Goal: Task Accomplishment & Management: Complete application form

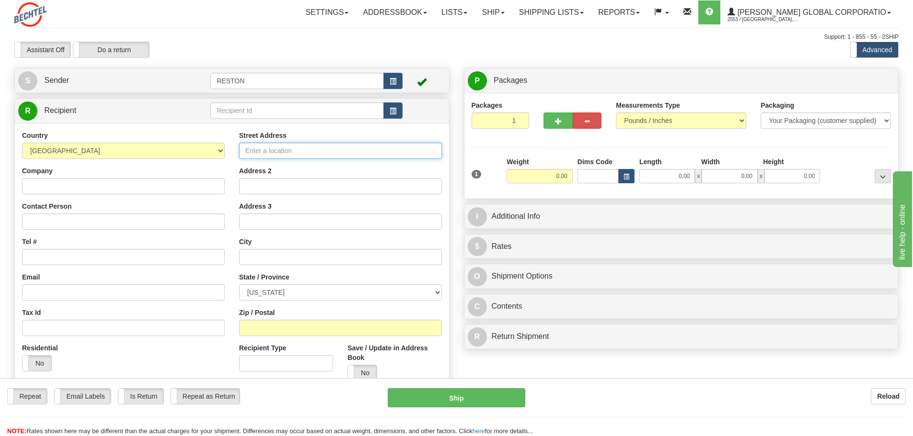
click at [323, 151] on input "Street Address" at bounding box center [340, 151] width 203 height 16
click at [287, 153] on input "Street Address" at bounding box center [340, 151] width 203 height 16
type input "14832 US Hwy 77 N"
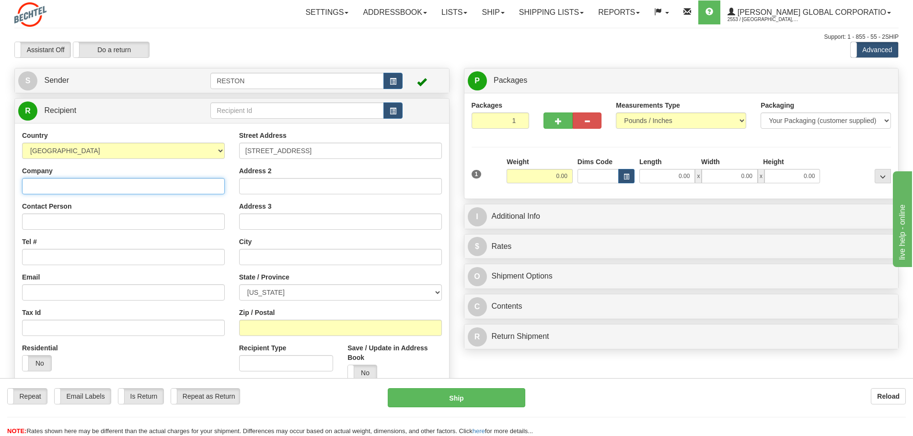
type input "[PERSON_NAME] Infrastructure"
type input "Aisha Salinas/Rodel Legarte"
type input "Victoria"
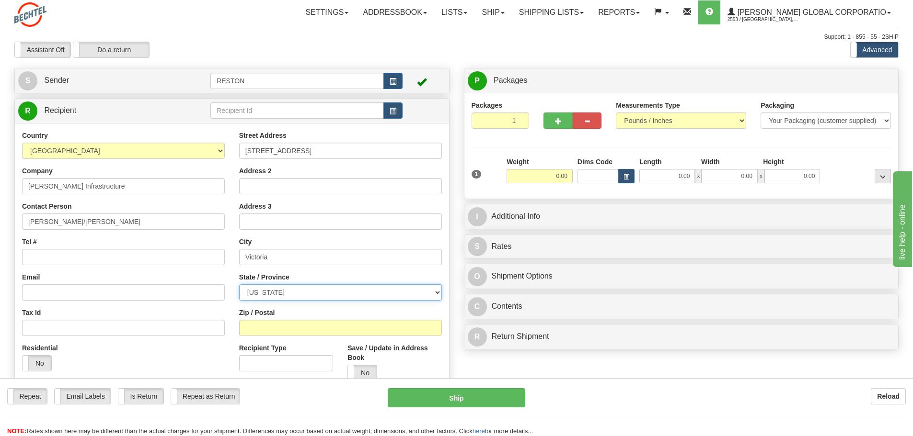
select select "TX"
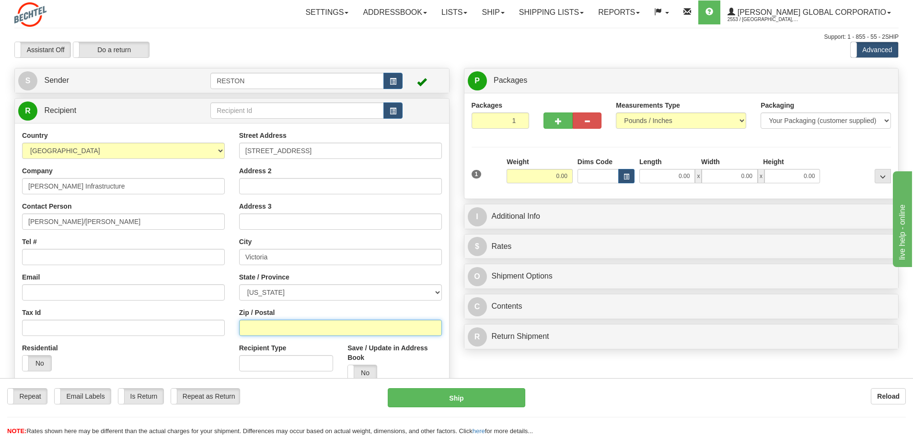
type input "77904"
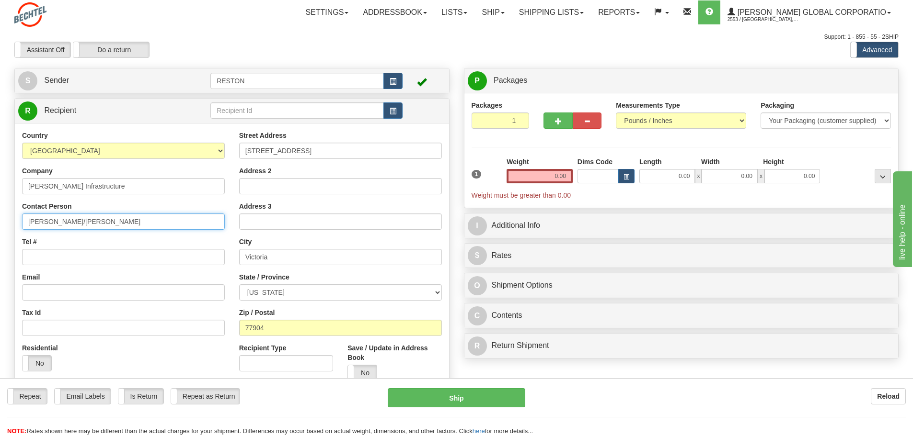
click at [129, 226] on input "Aisha Salinas/Rodel Legarte" at bounding box center [123, 222] width 203 height 16
type input "Aisha Salinas"
click at [47, 258] on input "Tel #" at bounding box center [123, 257] width 203 height 16
type input "2404472745"
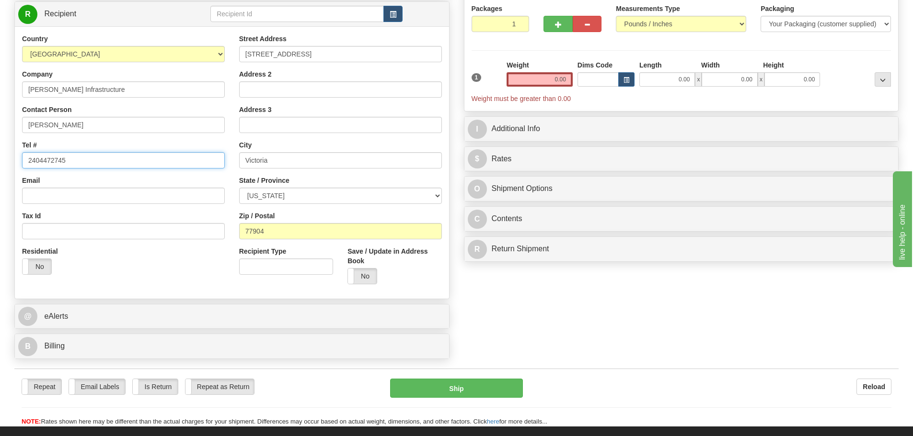
scroll to position [96, 0]
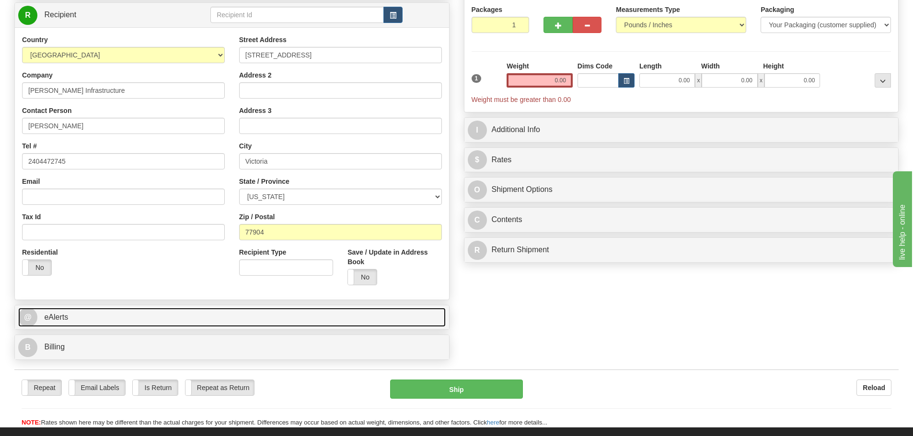
click at [53, 313] on span "eAlerts" at bounding box center [56, 317] width 24 height 8
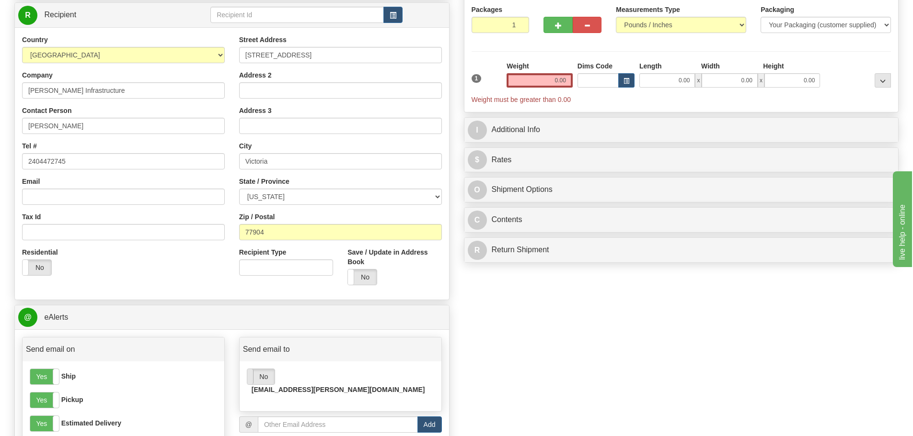
click at [252, 377] on span at bounding box center [247, 376] width 12 height 15
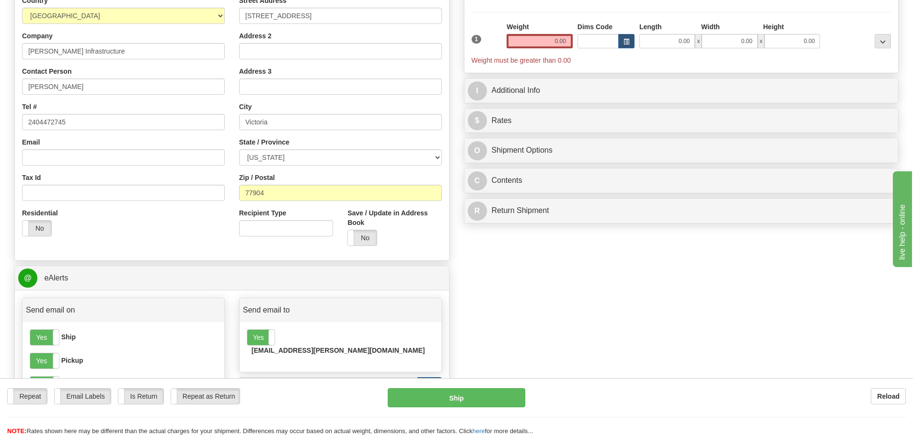
scroll to position [192, 0]
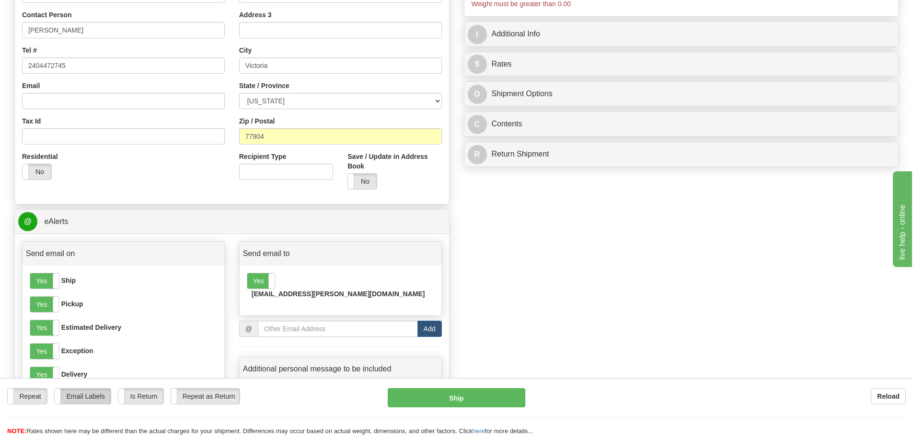
click at [90, 400] on label "Email Labels" at bounding box center [83, 396] width 56 height 15
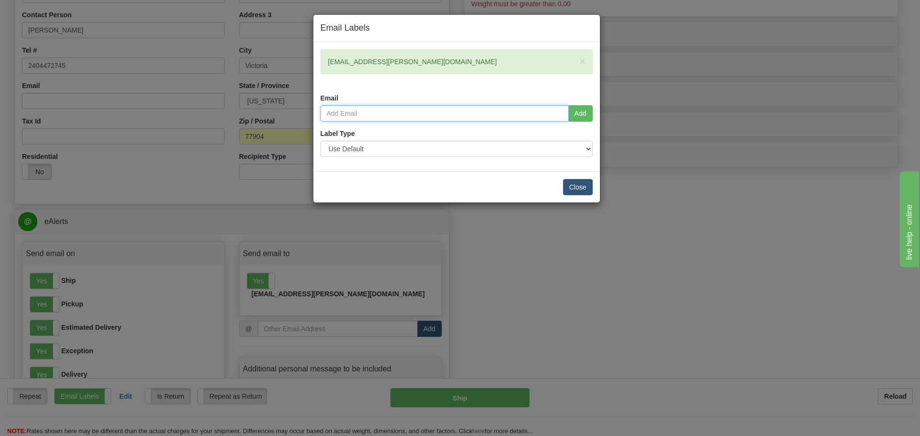
click at [362, 111] on input "email" at bounding box center [444, 113] width 248 height 16
click at [585, 192] on button "Close" at bounding box center [578, 187] width 30 height 16
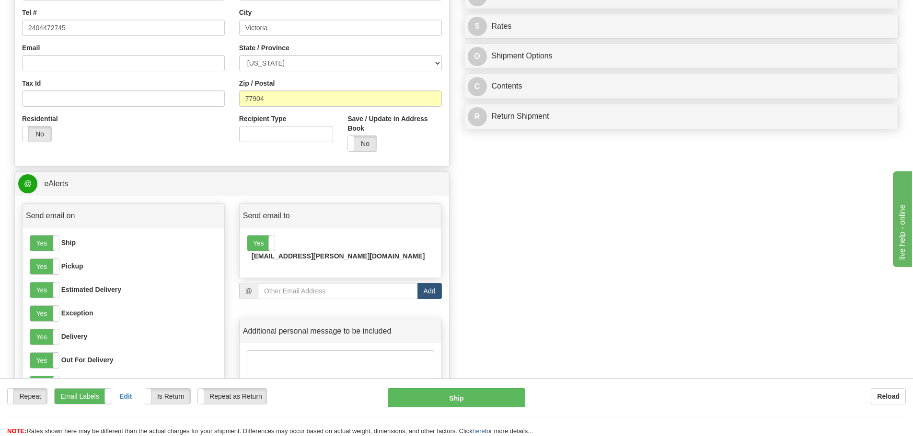
scroll to position [287, 0]
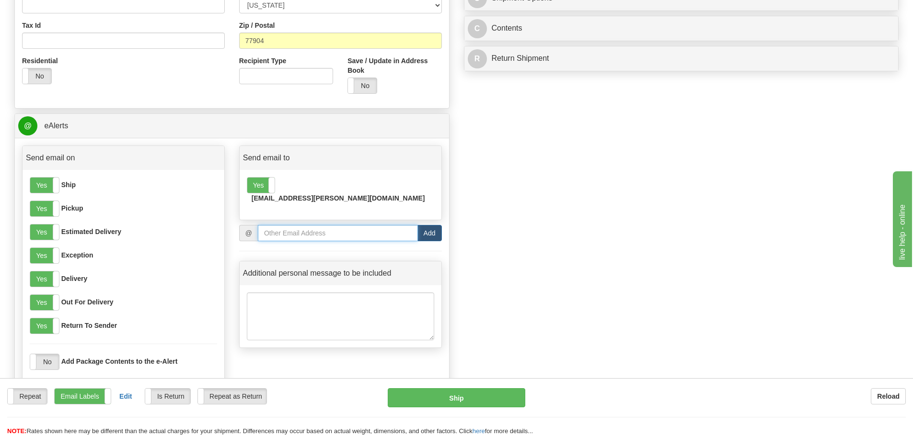
click at [362, 227] on input "email" at bounding box center [338, 233] width 160 height 16
paste input "asalin12@bechtel.com"
type input "asalin12@bechtel.com"
click at [433, 229] on button "Add" at bounding box center [429, 233] width 24 height 16
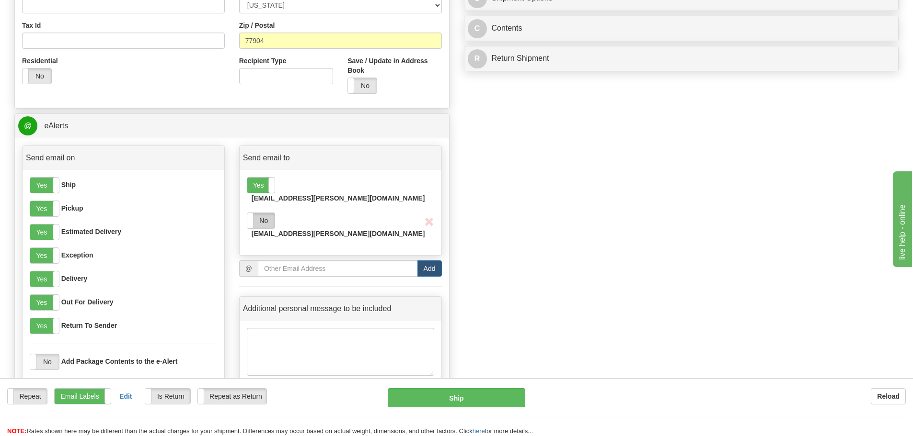
click at [262, 213] on label "No" at bounding box center [260, 220] width 27 height 15
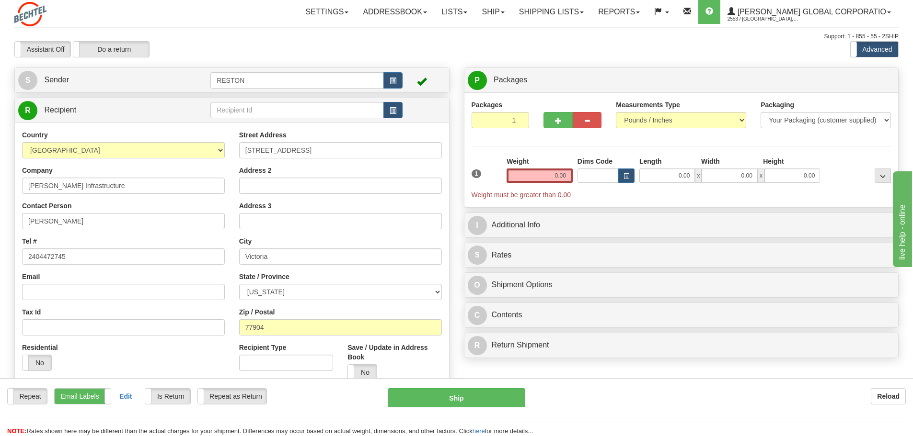
scroll to position [0, 0]
click at [504, 126] on input "1" at bounding box center [500, 121] width 58 height 16
drag, startPoint x: 504, startPoint y: 126, endPoint x: 518, endPoint y: 126, distance: 13.9
click at [518, 126] on input "1" at bounding box center [500, 121] width 58 height 16
click at [495, 147] on div "Packages 6 1 Measurements Type" at bounding box center [681, 151] width 420 height 100
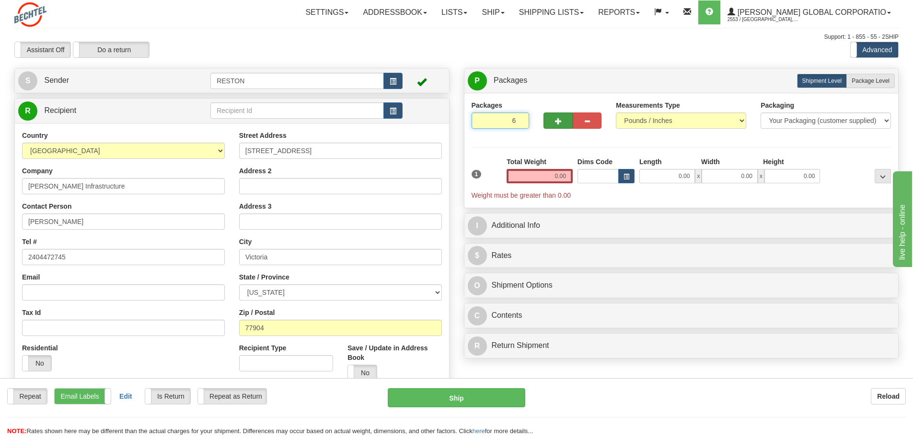
drag, startPoint x: 503, startPoint y: 122, endPoint x: 545, endPoint y: 126, distance: 42.3
click at [543, 126] on div "Packages 6 1" at bounding box center [681, 119] width 434 height 37
type input "1"
click at [537, 174] on div "Packages 1 1 Measurements Type" at bounding box center [681, 151] width 420 height 100
drag, startPoint x: 537, startPoint y: 174, endPoint x: 587, endPoint y: 176, distance: 49.9
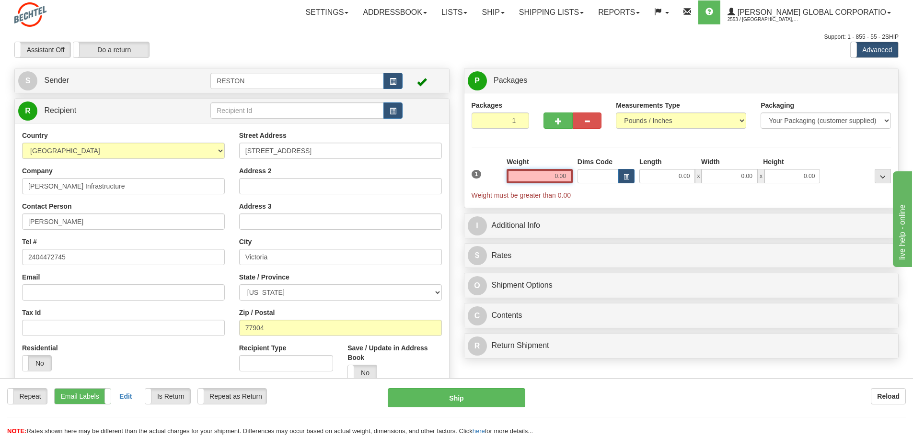
click at [583, 176] on div "1 Weight 0.00 Dims Code 0.00" at bounding box center [681, 178] width 424 height 43
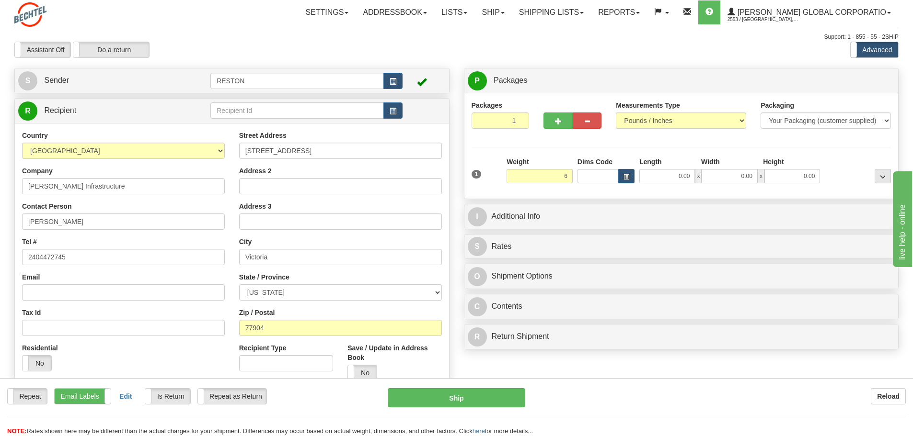
type input "6.00"
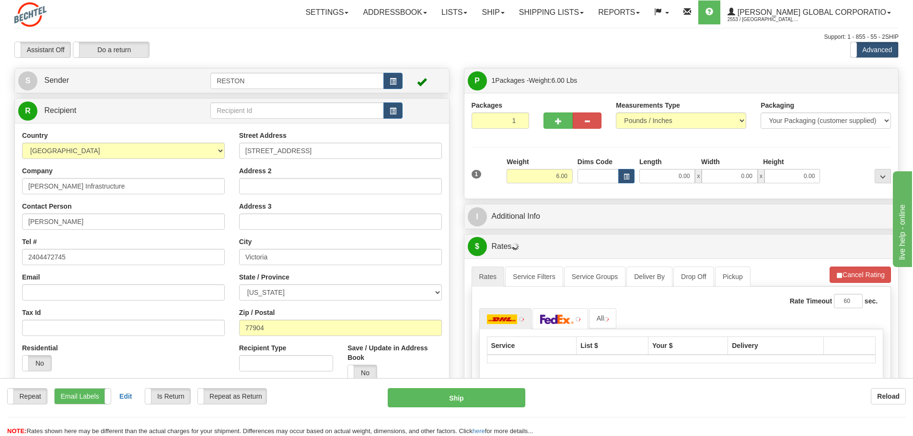
click at [539, 146] on div "Packages 1 1 Measurements Type" at bounding box center [681, 146] width 420 height 91
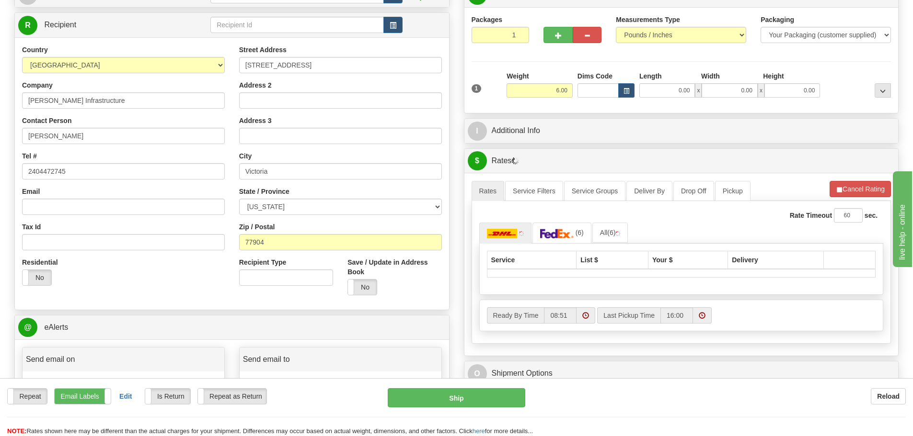
scroll to position [96, 0]
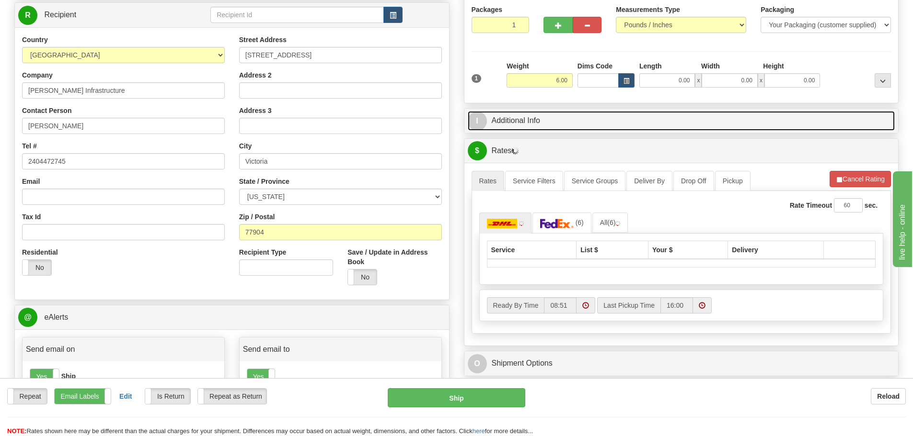
click at [513, 120] on link "I Additional Info" at bounding box center [681, 121] width 427 height 20
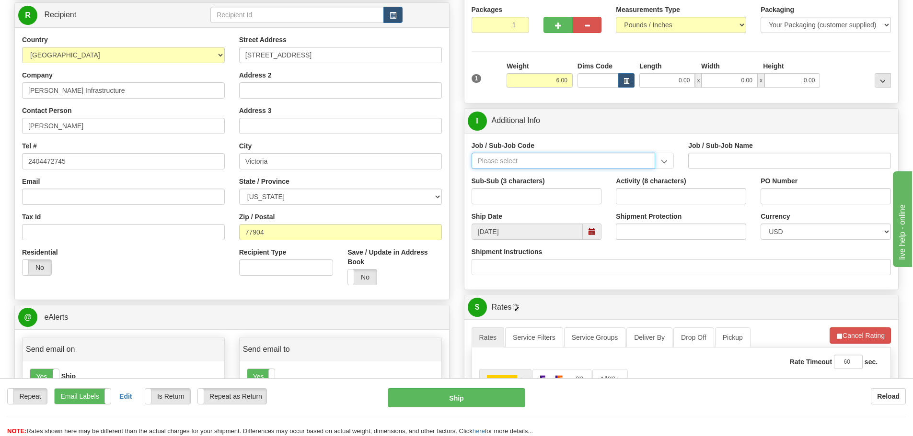
click at [502, 164] on input "Job / Sub-Job Code" at bounding box center [563, 161] width 184 height 16
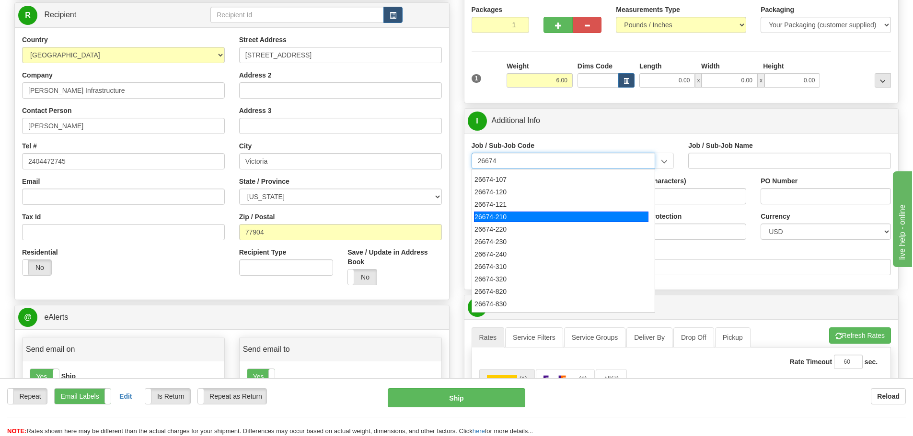
click at [518, 216] on div "26674-210" at bounding box center [561, 217] width 174 height 11
type input "26674-210"
type input "CHARGER SOLAR PROJECT EPC - FIELD NON-MANUAL"
type input "26674-210"
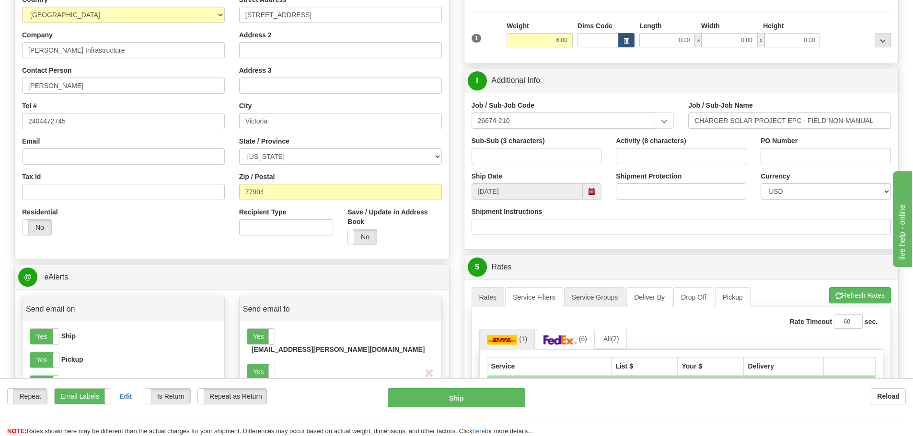
scroll to position [192, 0]
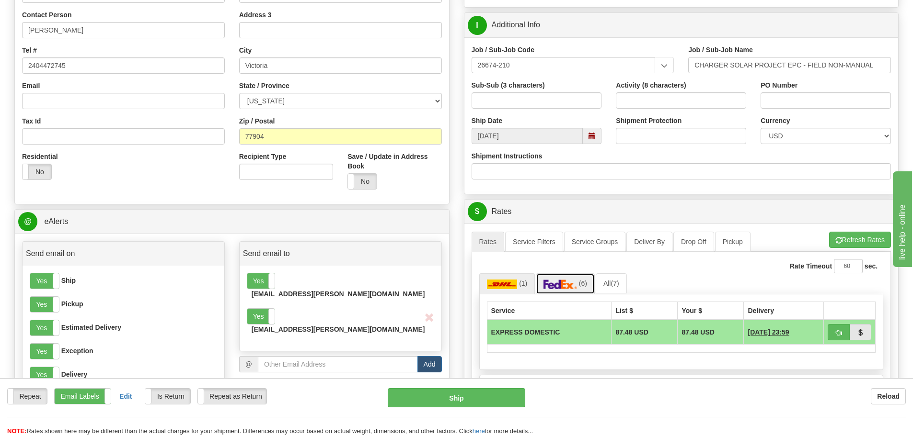
click at [550, 283] on img at bounding box center [560, 285] width 34 height 10
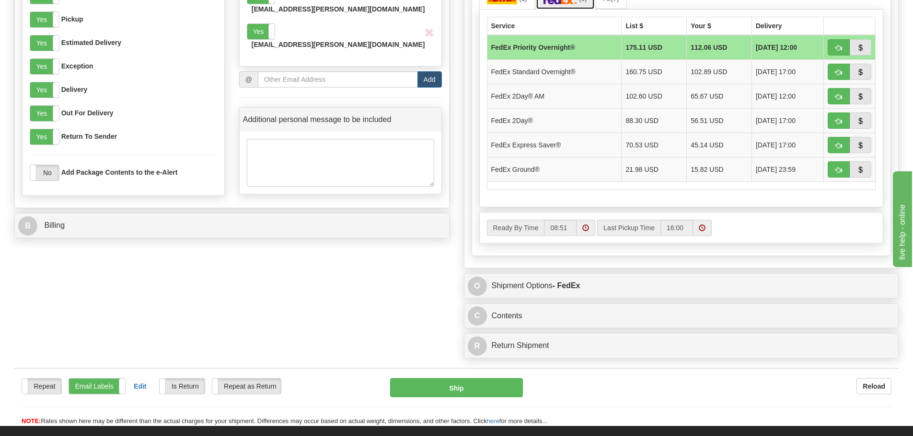
scroll to position [479, 0]
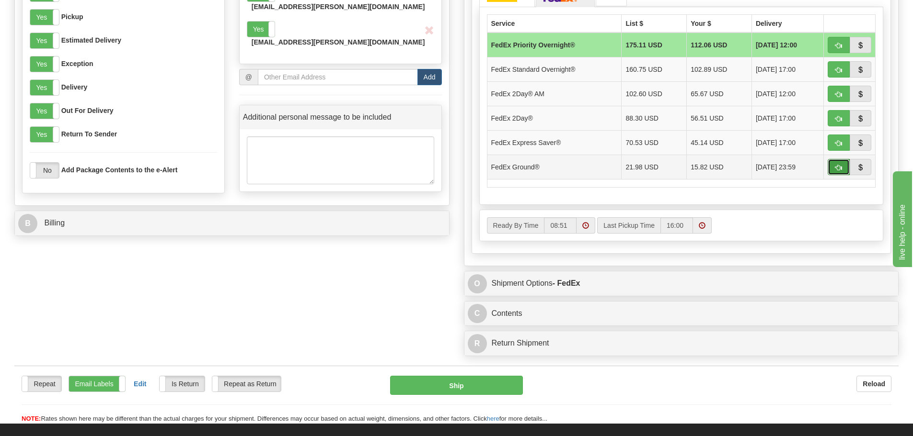
click at [839, 166] on span "button" at bounding box center [838, 168] width 7 height 6
type input "92"
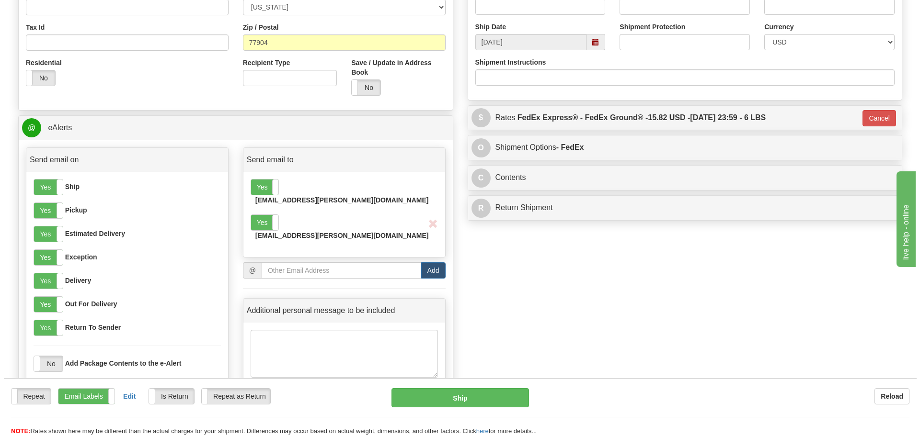
scroll to position [287, 0]
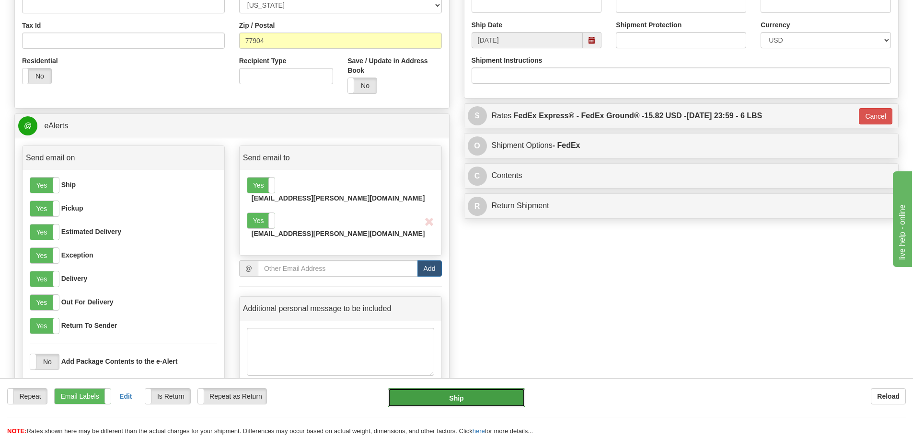
click at [459, 400] on button "Ship" at bounding box center [456, 397] width 137 height 19
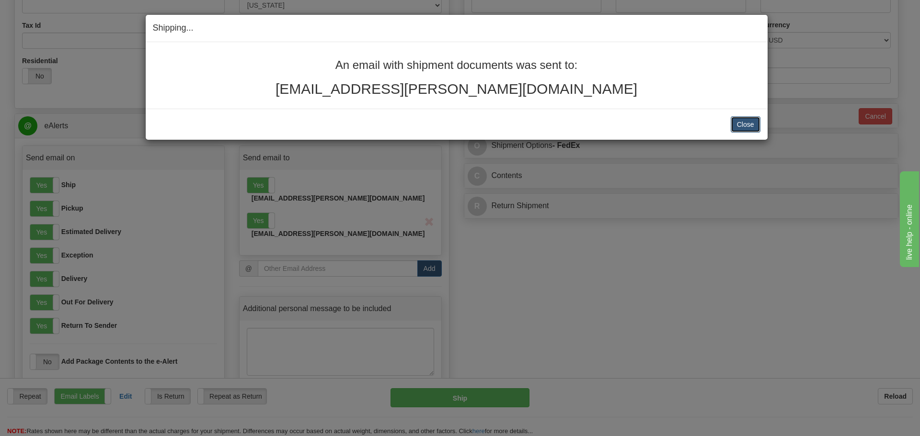
click at [748, 123] on button "Close" at bounding box center [746, 124] width 30 height 16
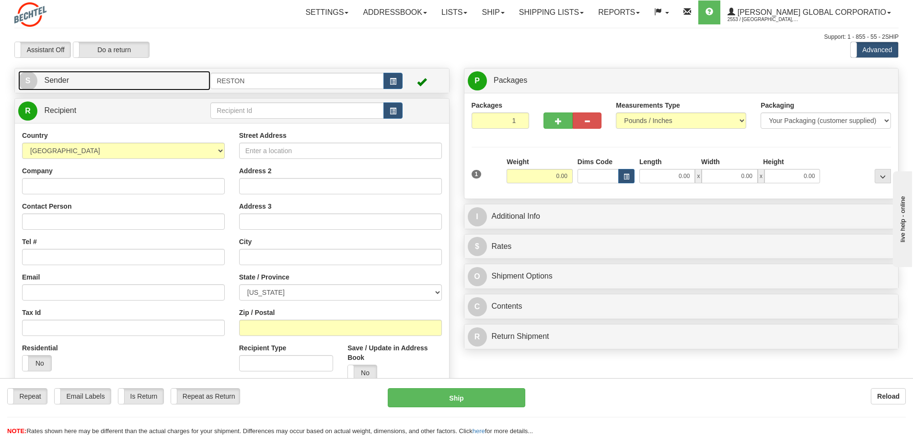
click at [132, 77] on link "S Sender" at bounding box center [114, 81] width 192 height 20
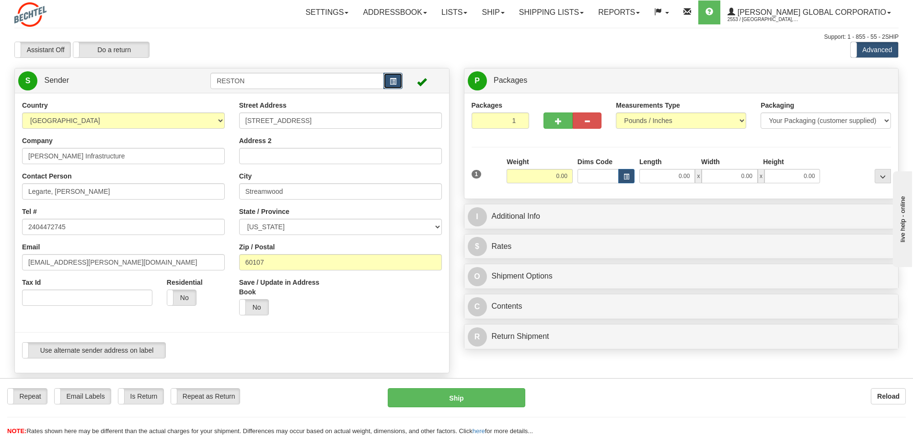
click at [396, 81] on span "button" at bounding box center [392, 82] width 7 height 6
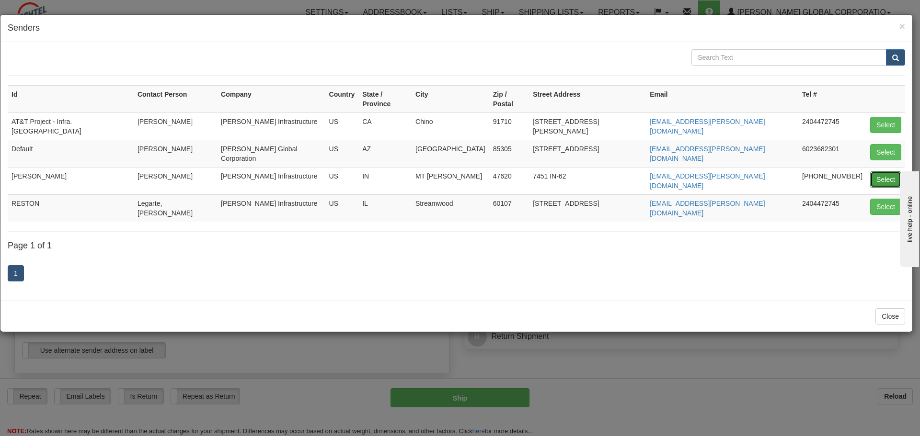
click at [885, 171] on button "Select" at bounding box center [885, 179] width 31 height 16
type input "[PERSON_NAME]"
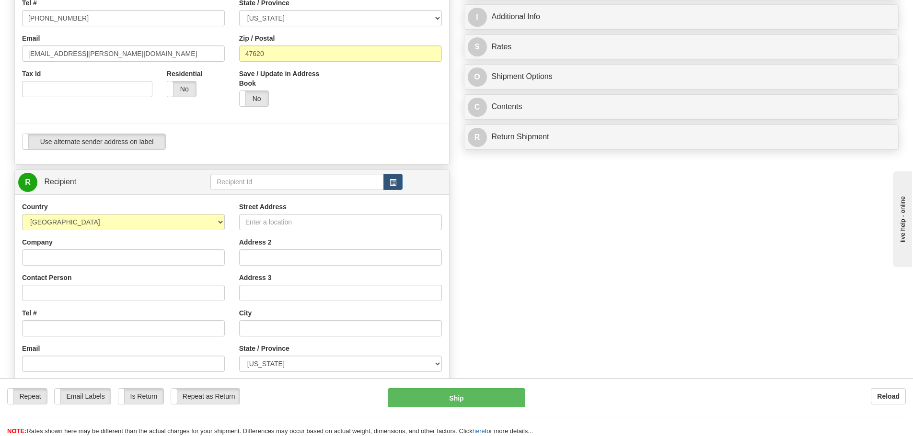
scroll to position [240, 0]
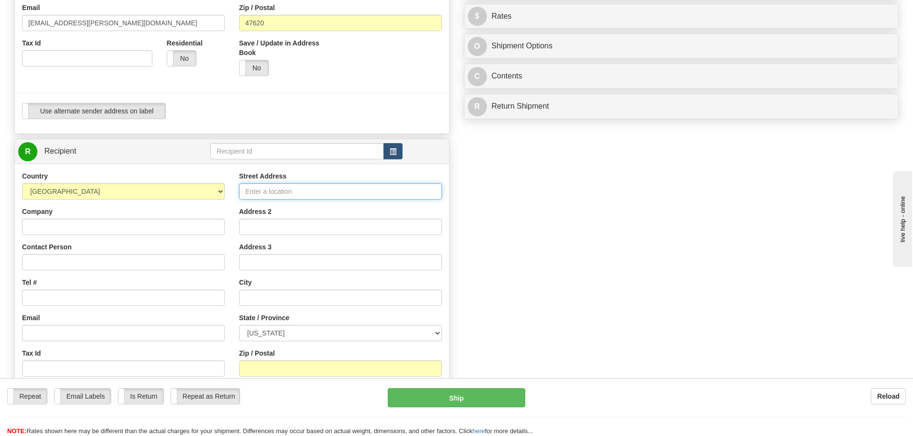
click at [285, 188] on input "Street Address" at bounding box center [340, 191] width 203 height 16
type input "[STREET_ADDRESS]"
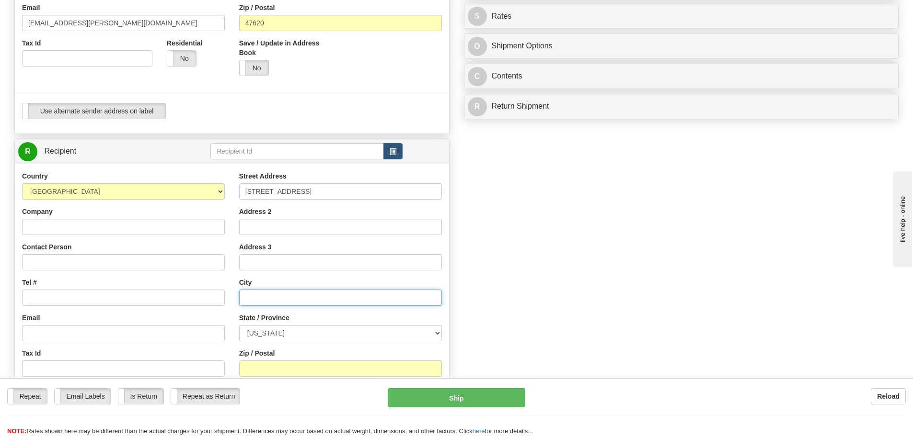
click at [259, 295] on input "text" at bounding box center [340, 298] width 203 height 16
type input "[PERSON_NAME]"
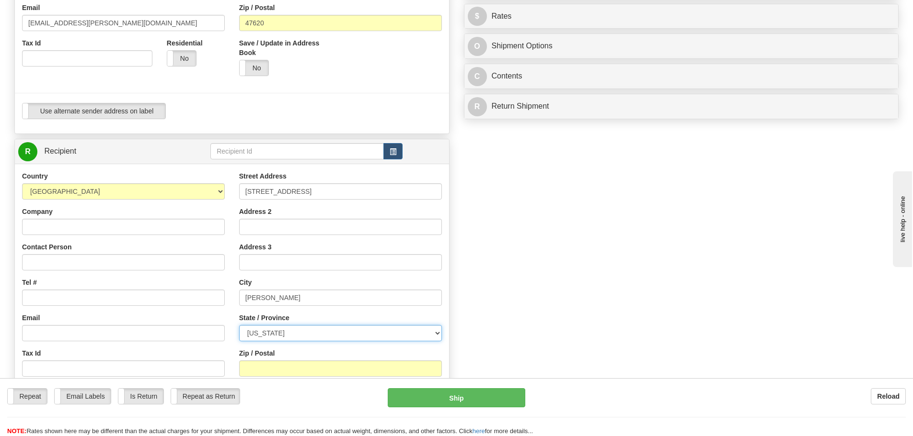
click at [309, 337] on select "[US_STATE] [US_STATE] [US_STATE] [US_STATE] Armed Forces America Armed Forces E…" at bounding box center [340, 333] width 203 height 16
select select "GA"
click at [239, 325] on select "[US_STATE] [US_STATE] [US_STATE] [US_STATE] Armed Forces America Armed Forces E…" at bounding box center [340, 333] width 203 height 16
click at [304, 372] on input "Zip / Postal" at bounding box center [340, 369] width 203 height 16
type input "30809"
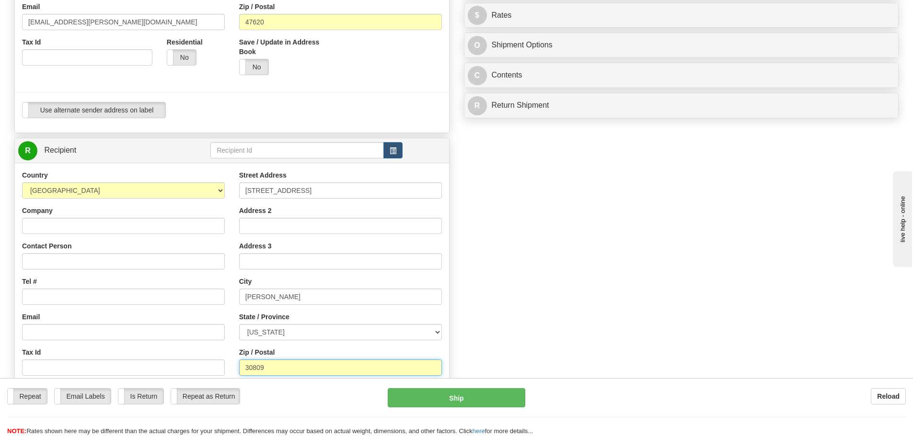
scroll to position [287, 0]
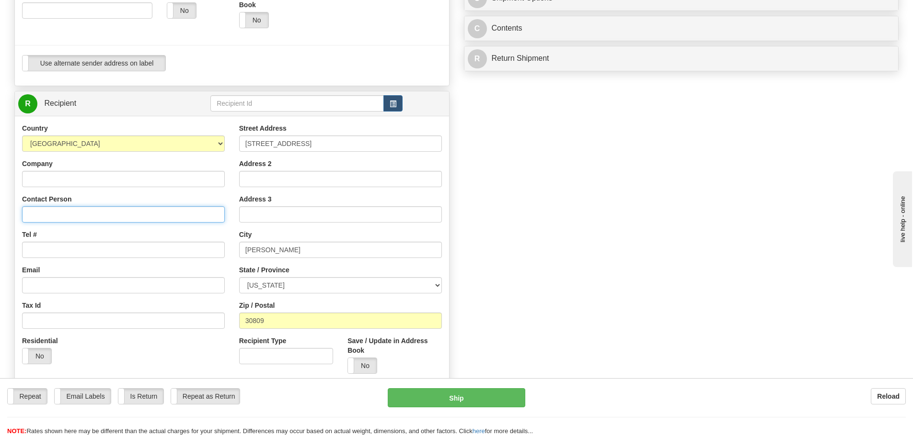
click at [55, 213] on input "Contact Person" at bounding box center [123, 214] width 203 height 16
type input "[PERSON_NAME]"
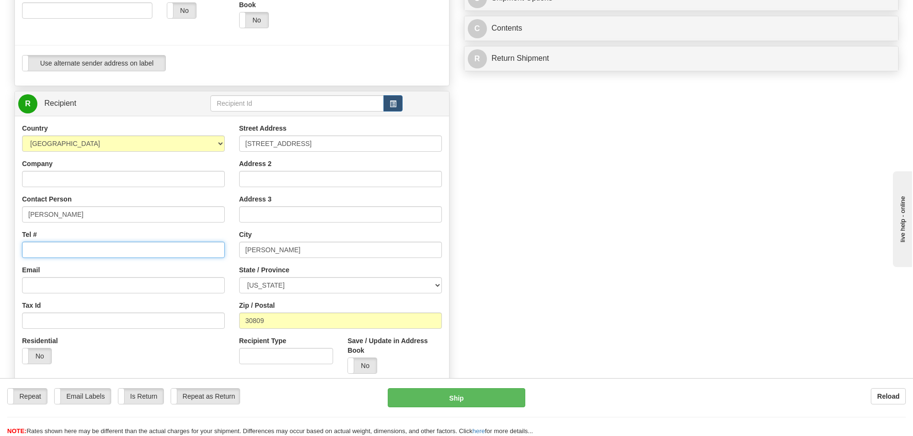
drag, startPoint x: 52, startPoint y: 248, endPoint x: 57, endPoint y: 244, distance: 5.8
click at [52, 248] on input "Tel #" at bounding box center [123, 250] width 203 height 16
type input "7134470312"
drag, startPoint x: 777, startPoint y: 347, endPoint x: 772, endPoint y: 342, distance: 7.8
click at [777, 347] on div "Create a label for the return Create Pickup Without Label S" at bounding box center [456, 117] width 898 height 673
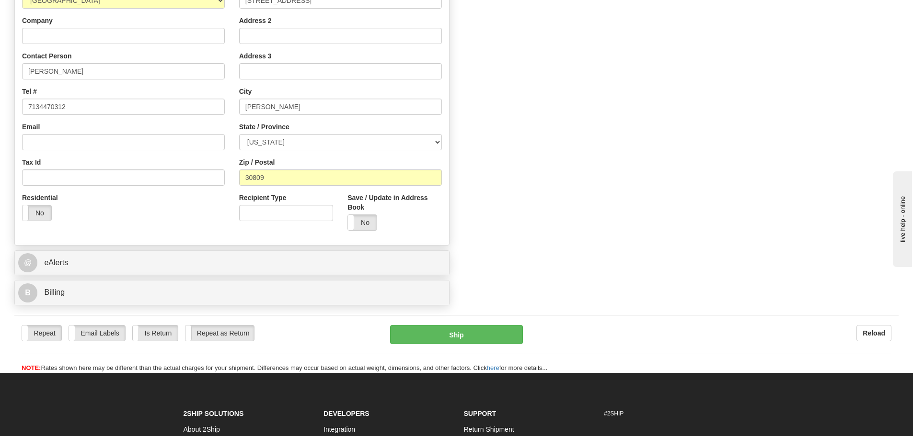
scroll to position [431, 0]
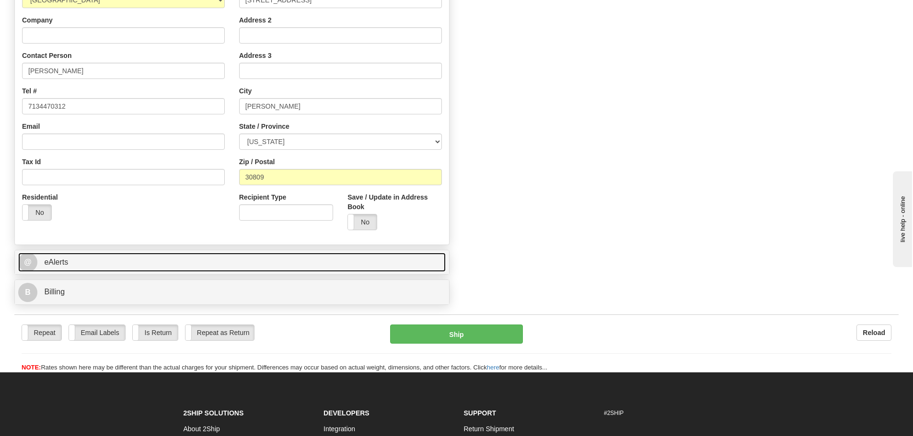
click at [59, 260] on span "eAlerts" at bounding box center [56, 262] width 24 height 8
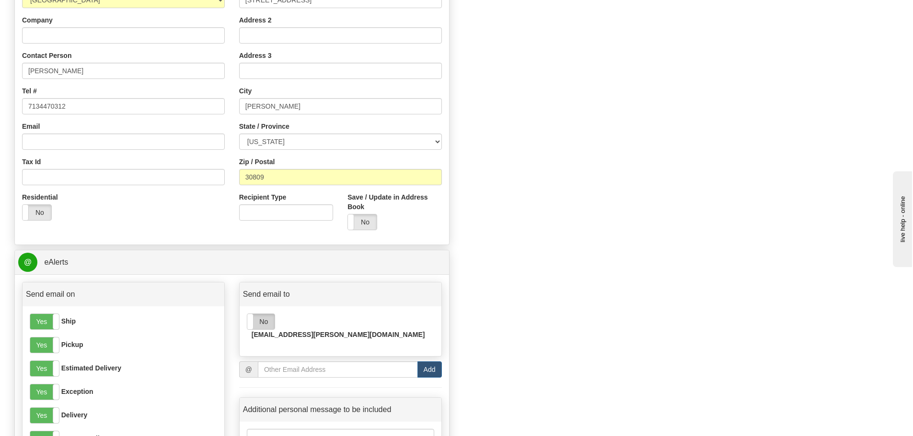
click at [254, 324] on label "No" at bounding box center [260, 321] width 27 height 15
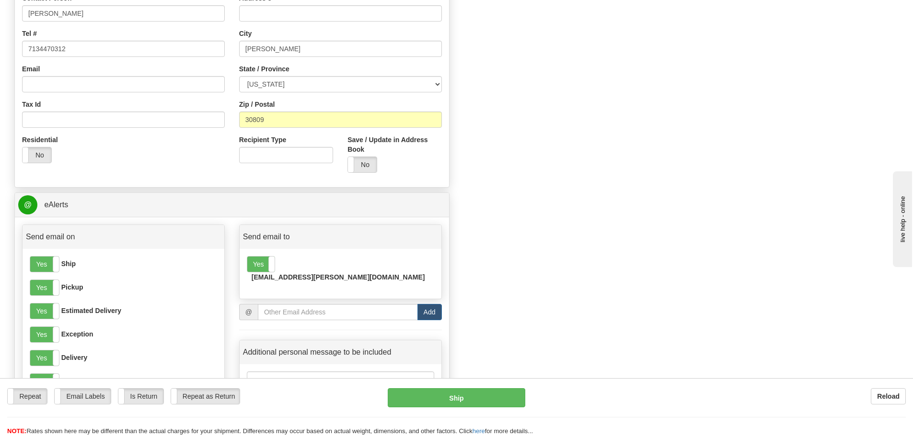
scroll to position [623, 0]
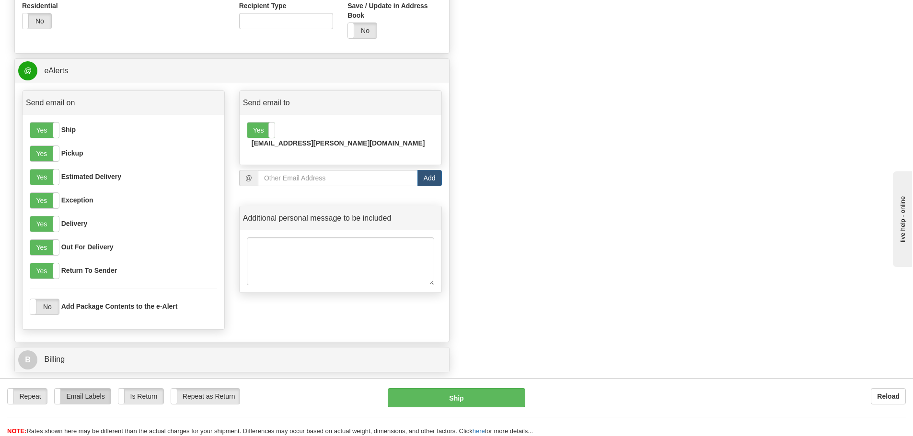
click at [91, 397] on label "Email Labels" at bounding box center [83, 396] width 56 height 15
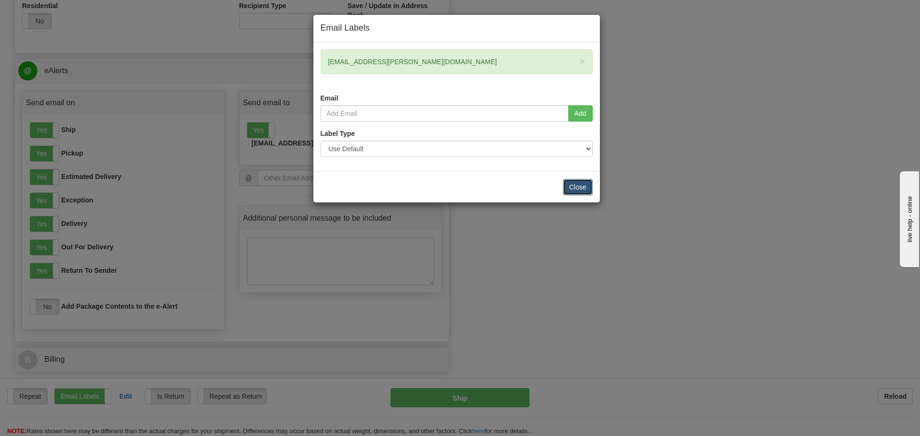
click at [582, 185] on button "Close" at bounding box center [578, 187] width 30 height 16
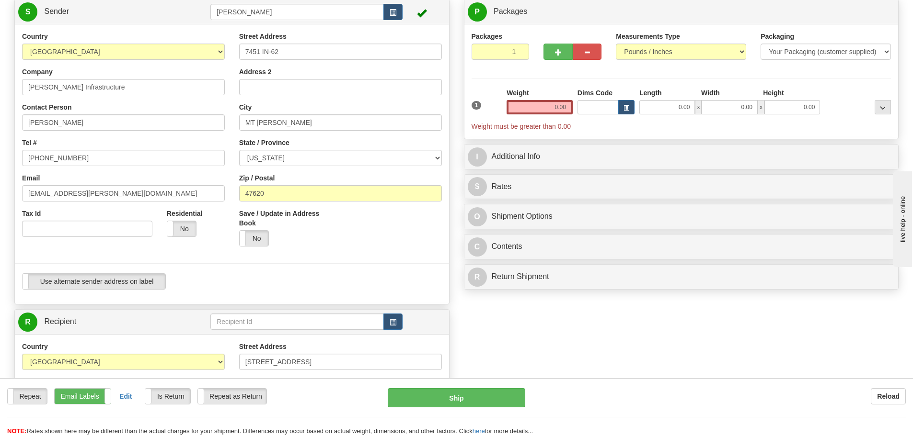
scroll to position [0, 0]
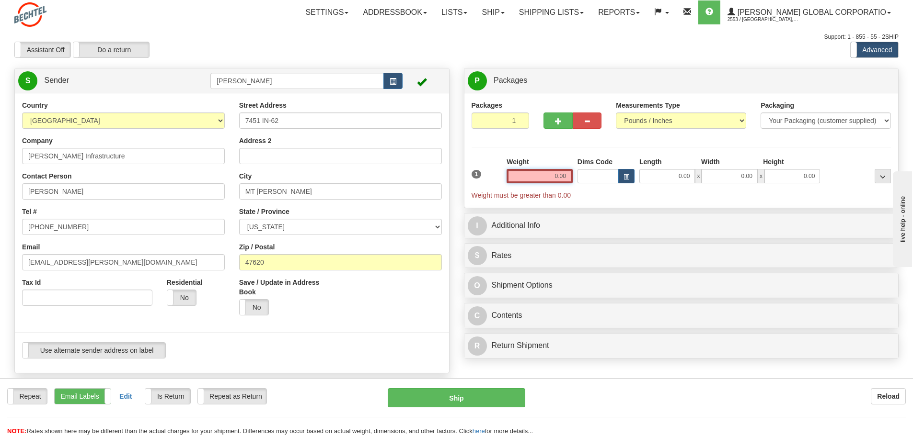
click at [548, 171] on input "0.00" at bounding box center [539, 176] width 66 height 14
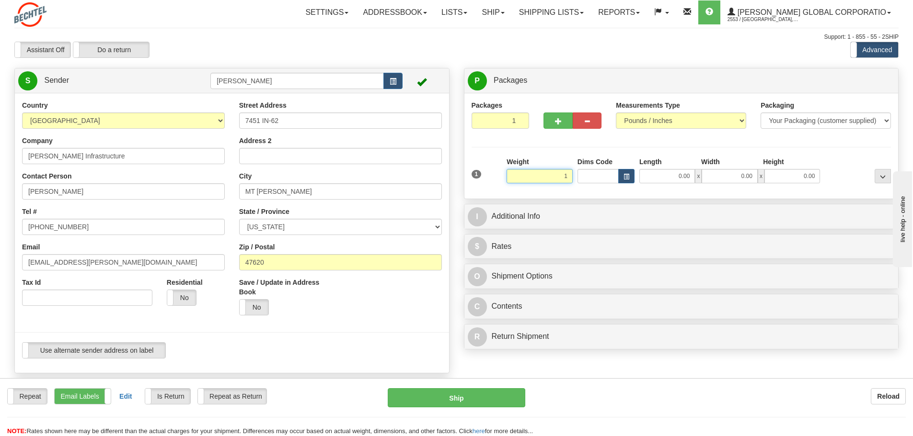
type input "1.00"
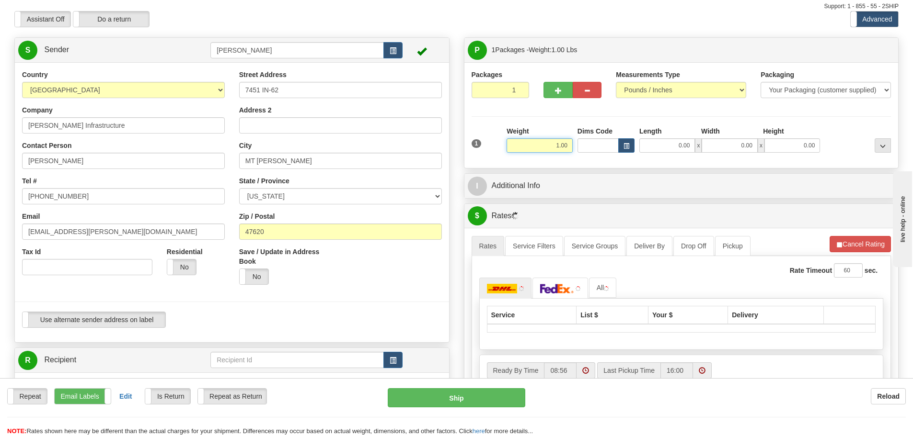
scroll to position [48, 0]
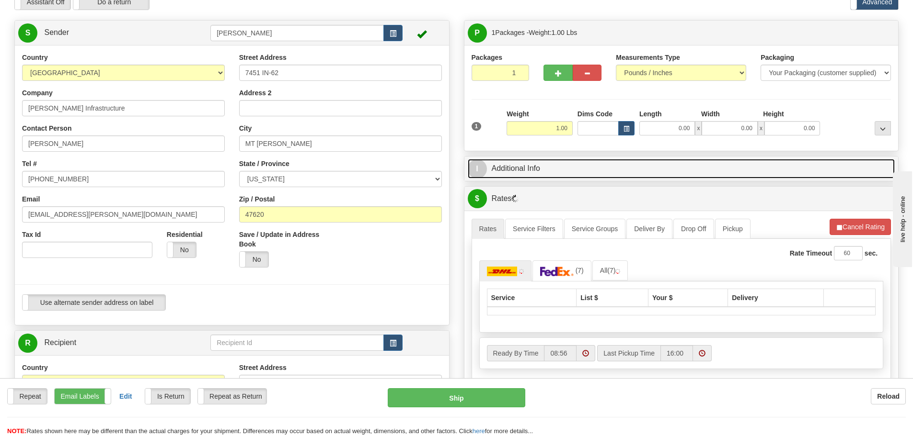
click at [525, 166] on link "I Additional Info" at bounding box center [681, 169] width 427 height 20
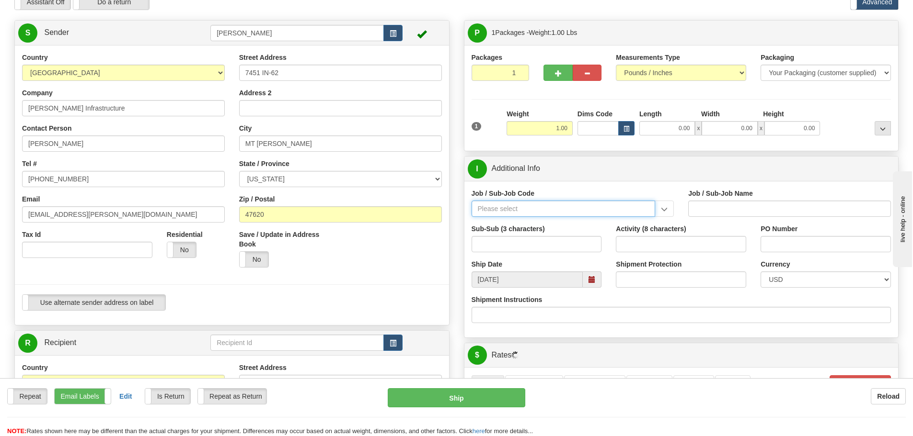
click at [520, 208] on input "Job / Sub-Job Code" at bounding box center [563, 209] width 184 height 16
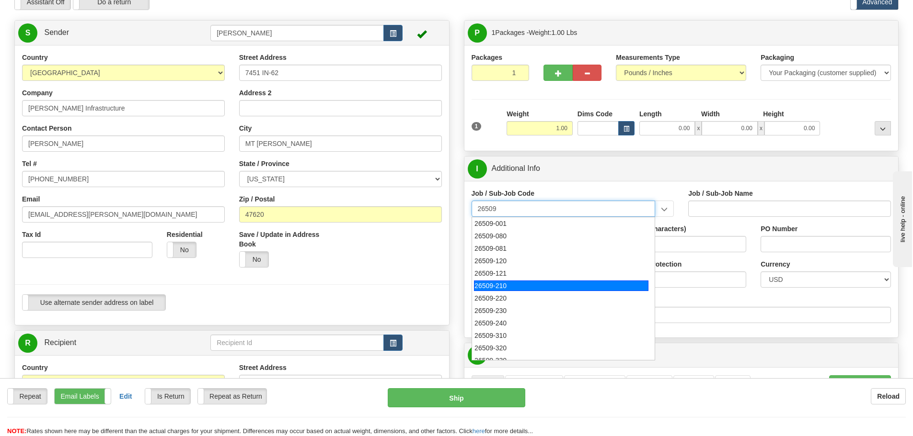
click at [499, 291] on div "26509-210" at bounding box center [561, 286] width 174 height 11
type input "26509-210"
type input "[PERSON_NAME] SOLAR PROJECT - FIELD NON-MANUAL"
type input "26509-210"
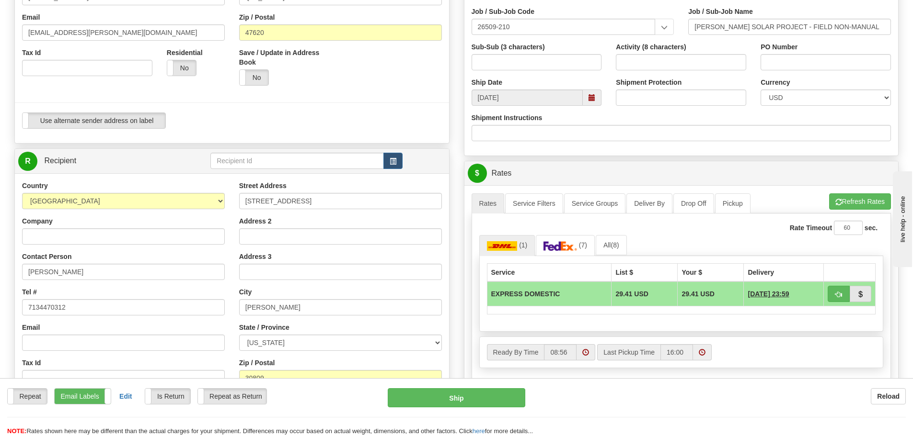
scroll to position [240, 0]
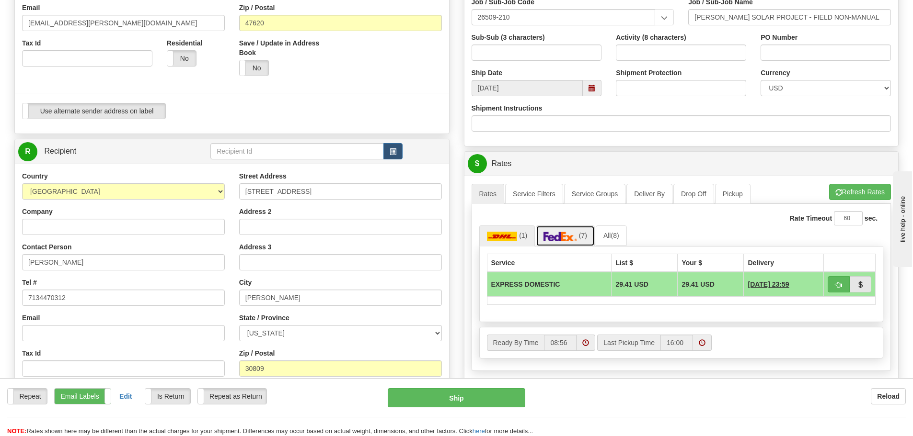
click at [571, 242] on link "(7)" at bounding box center [565, 236] width 59 height 21
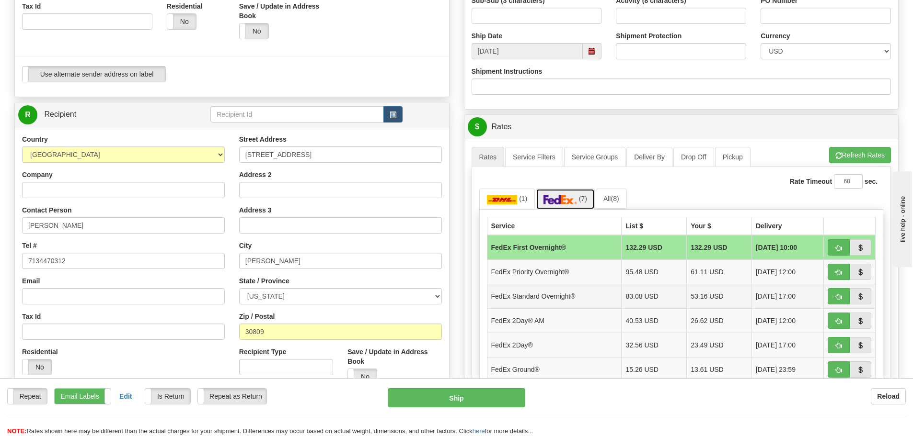
scroll to position [383, 0]
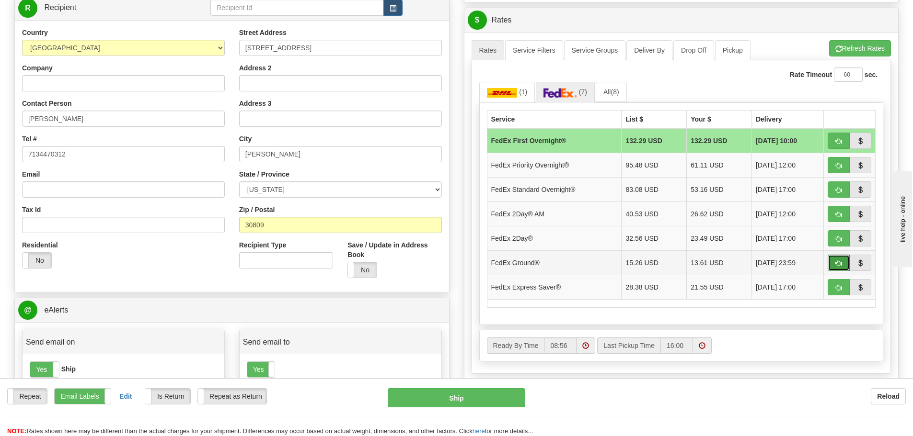
click at [835, 263] on span "button" at bounding box center [838, 264] width 7 height 6
type input "92"
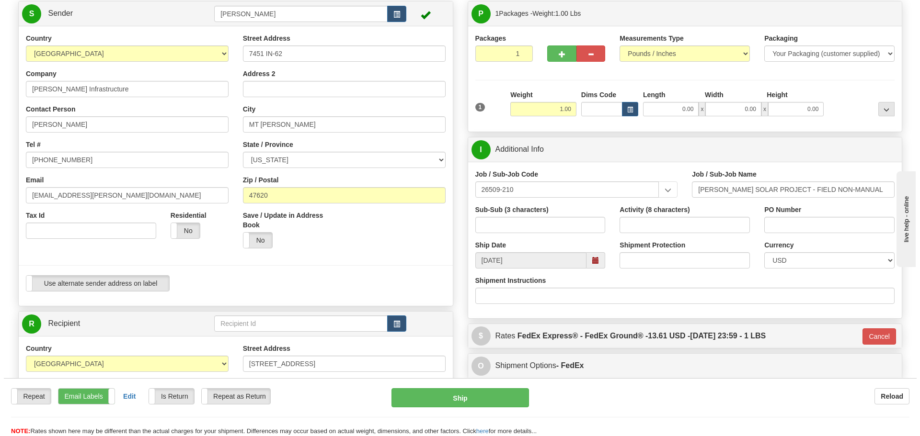
scroll to position [0, 0]
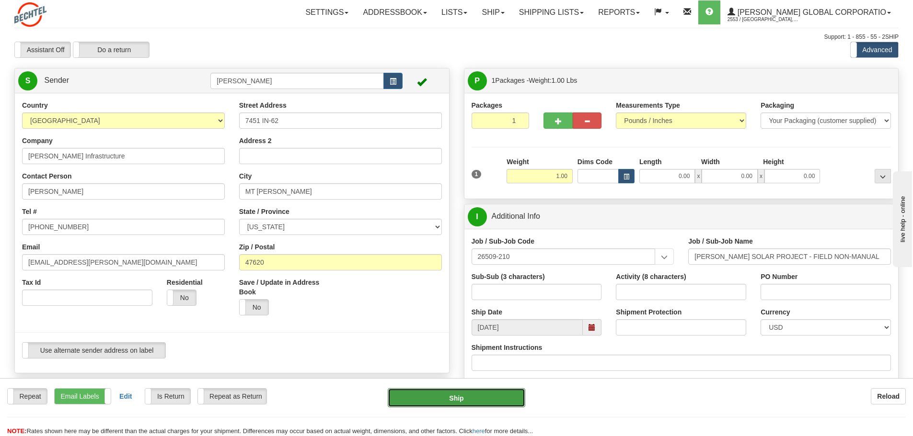
click at [465, 397] on button "Ship" at bounding box center [456, 397] width 137 height 19
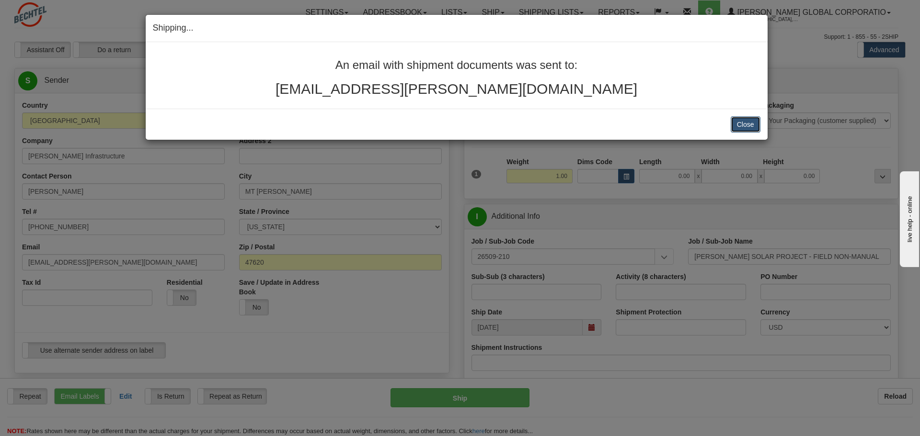
click at [743, 130] on button "Close" at bounding box center [746, 124] width 30 height 16
